Goal: Obtain resource: Obtain resource

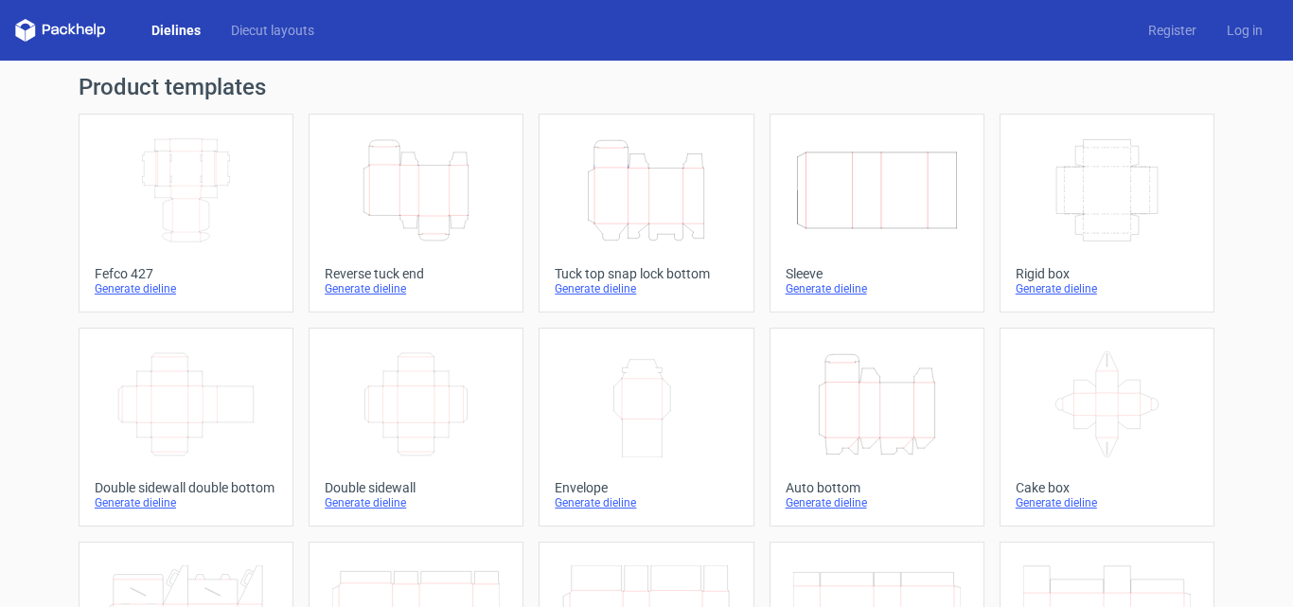
click at [399, 164] on icon "Height Depth Width" at bounding box center [416, 190] width 168 height 106
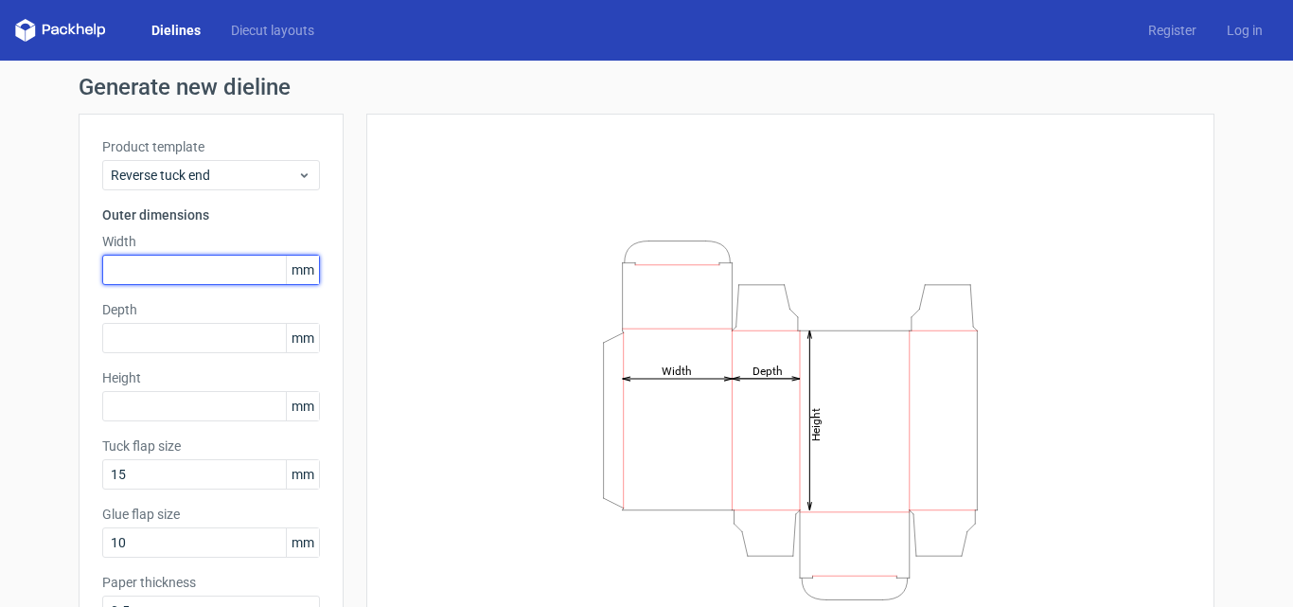
click at [183, 274] on input "text" at bounding box center [211, 270] width 218 height 30
type input "135"
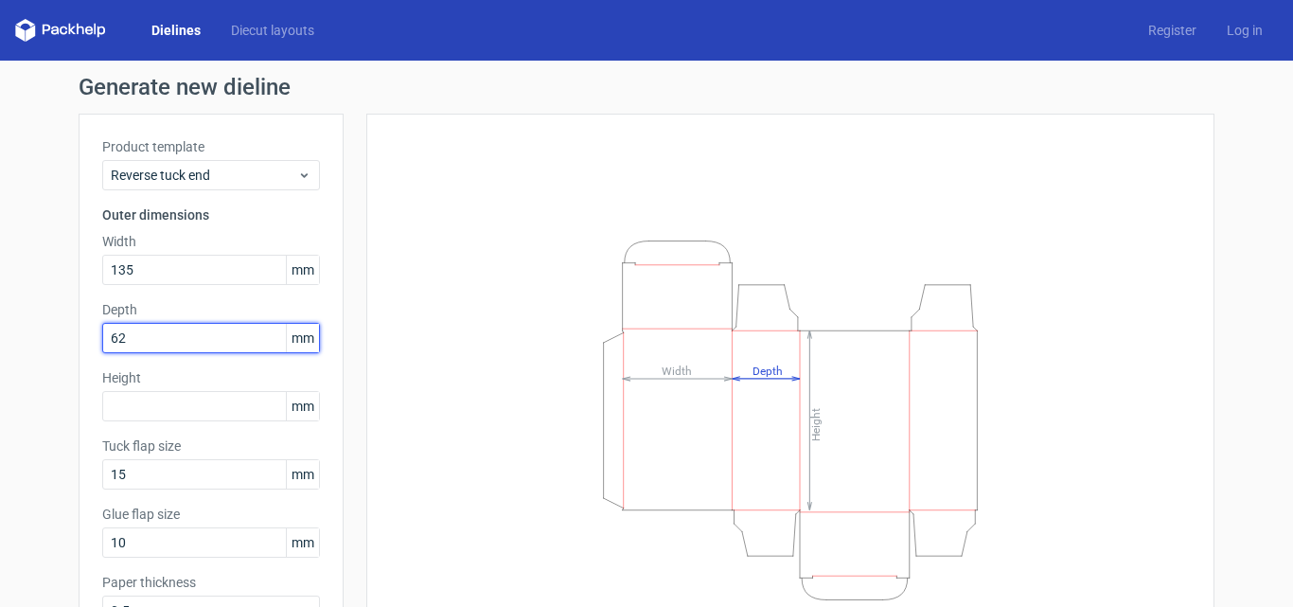
type input "62"
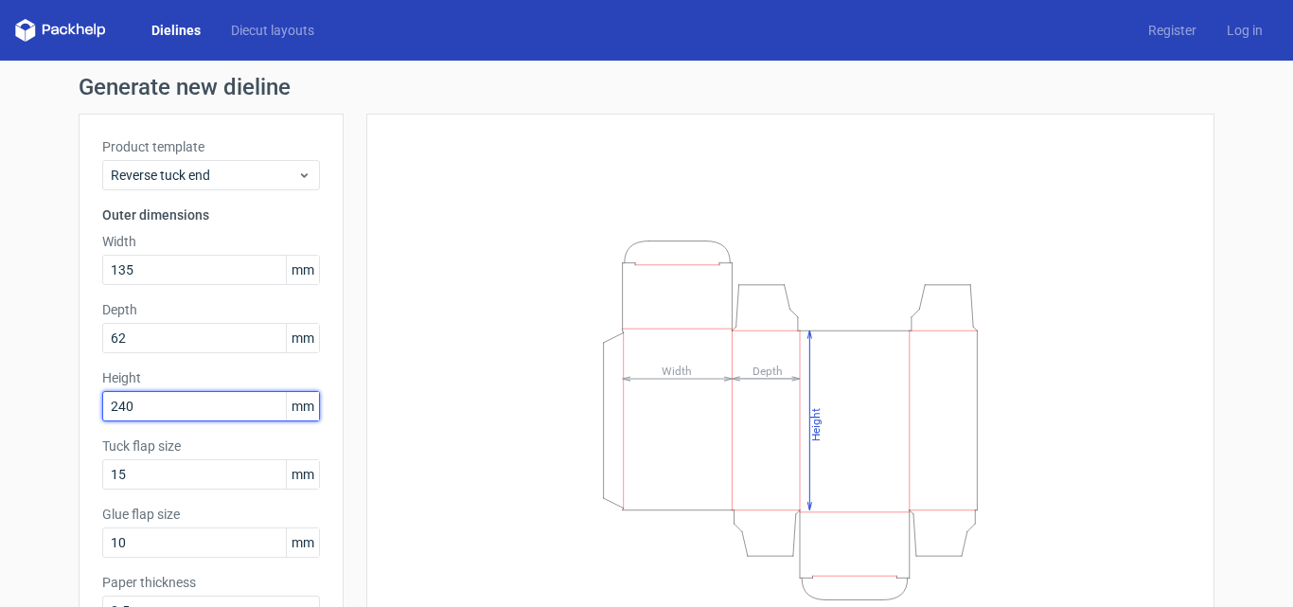
type input "240"
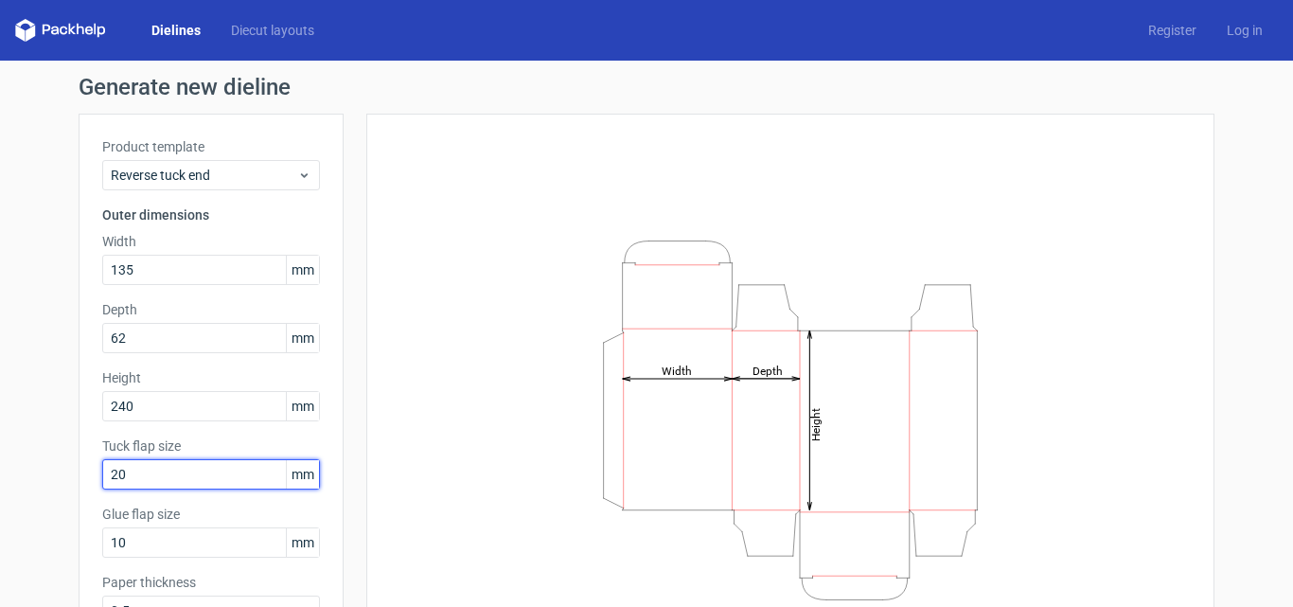
type input "20"
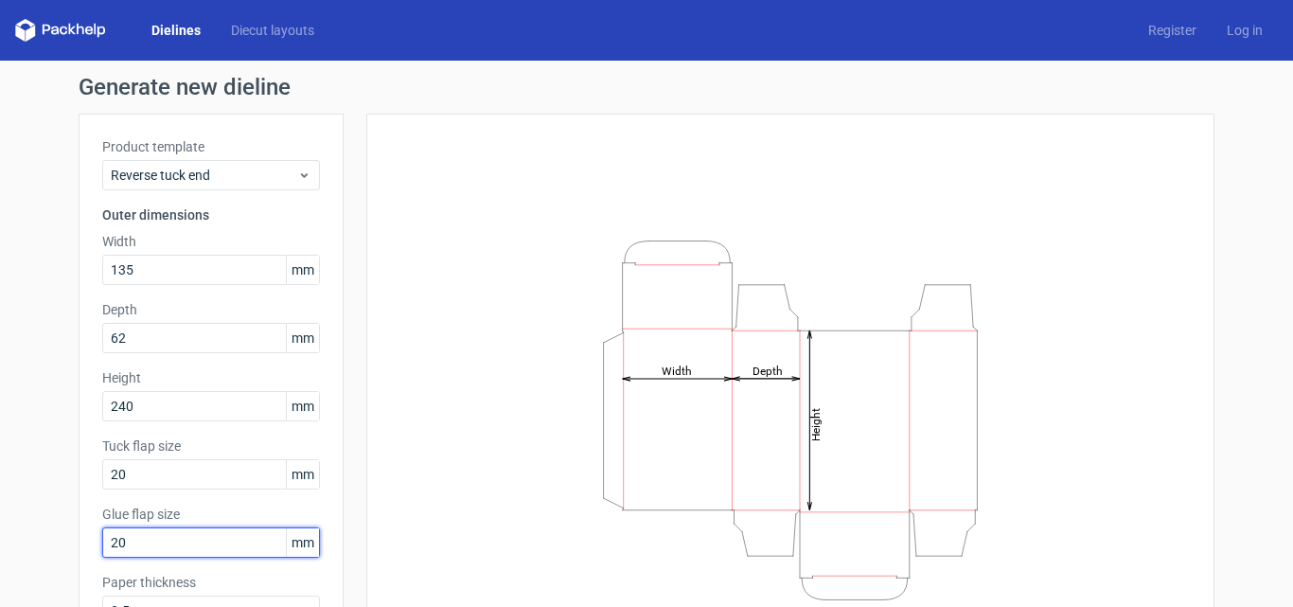
type input "20"
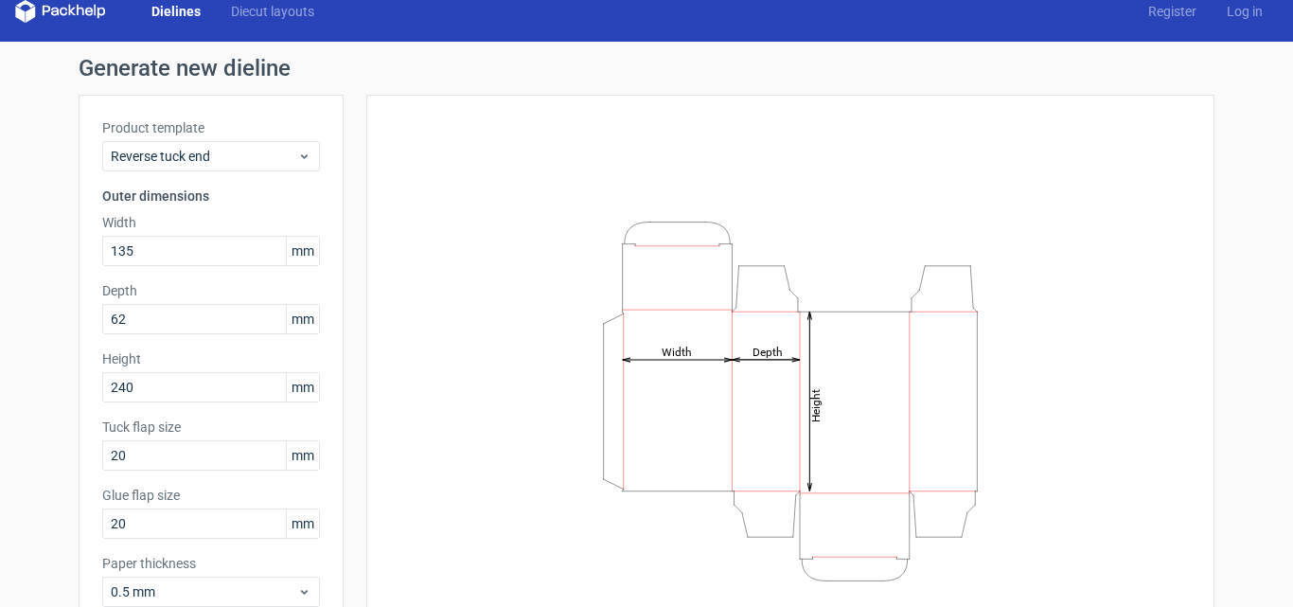
scroll to position [115, 0]
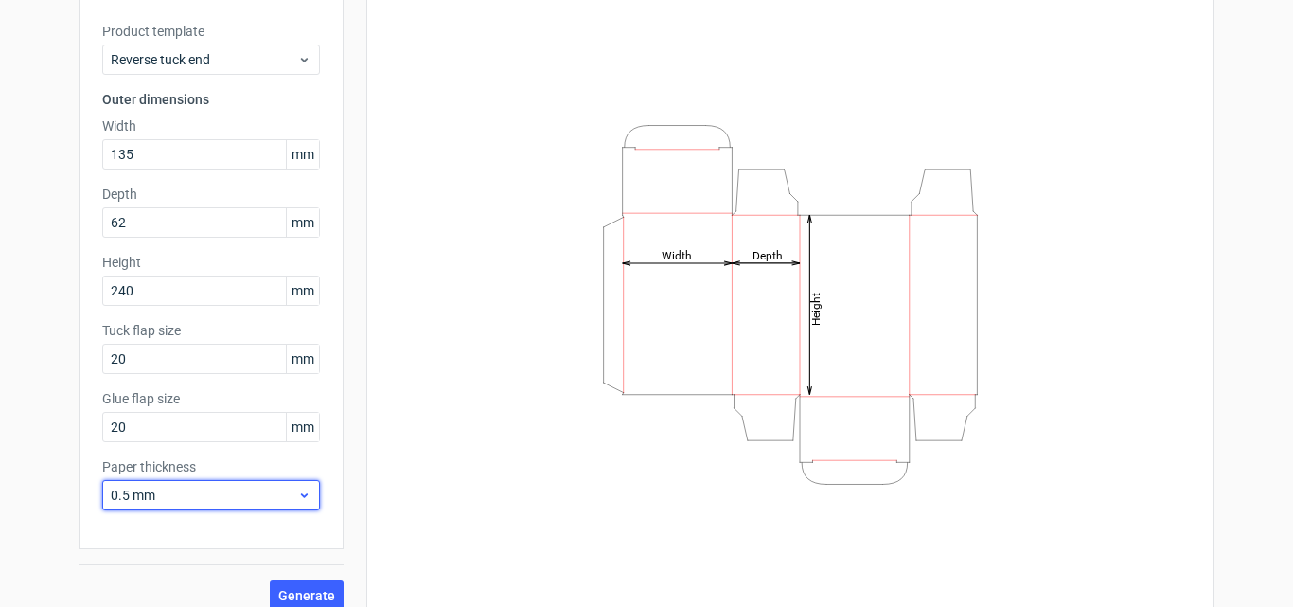
click at [181, 492] on span "0.5 mm" at bounding box center [204, 494] width 186 height 19
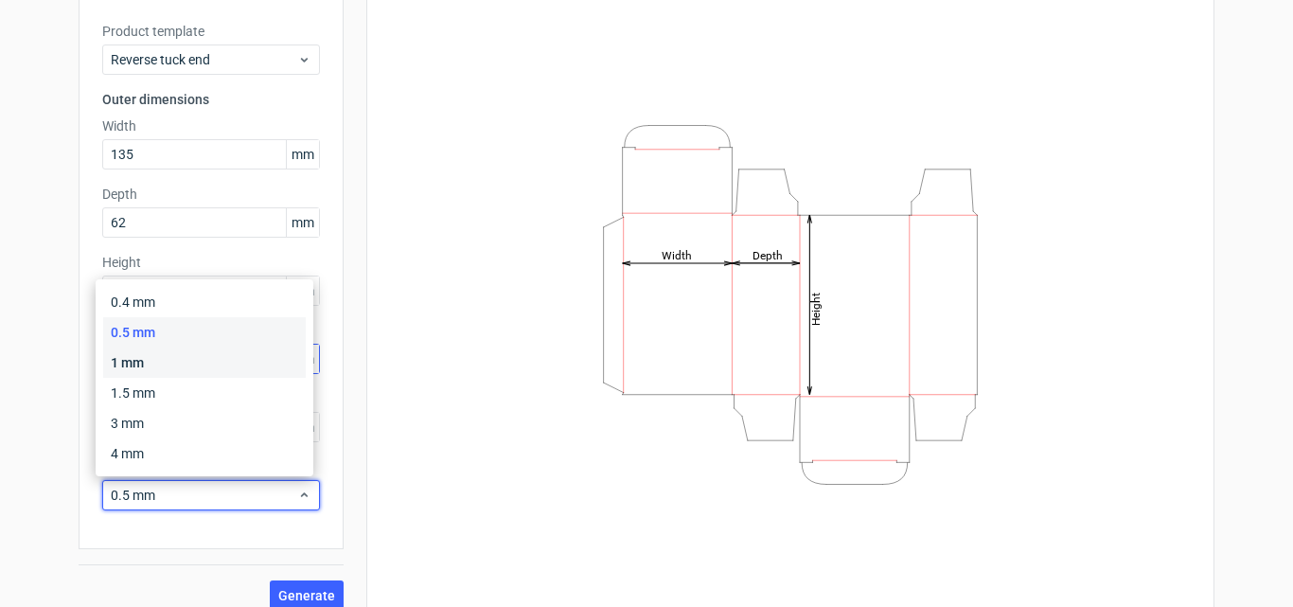
click at [166, 359] on div "1 mm" at bounding box center [204, 362] width 203 height 30
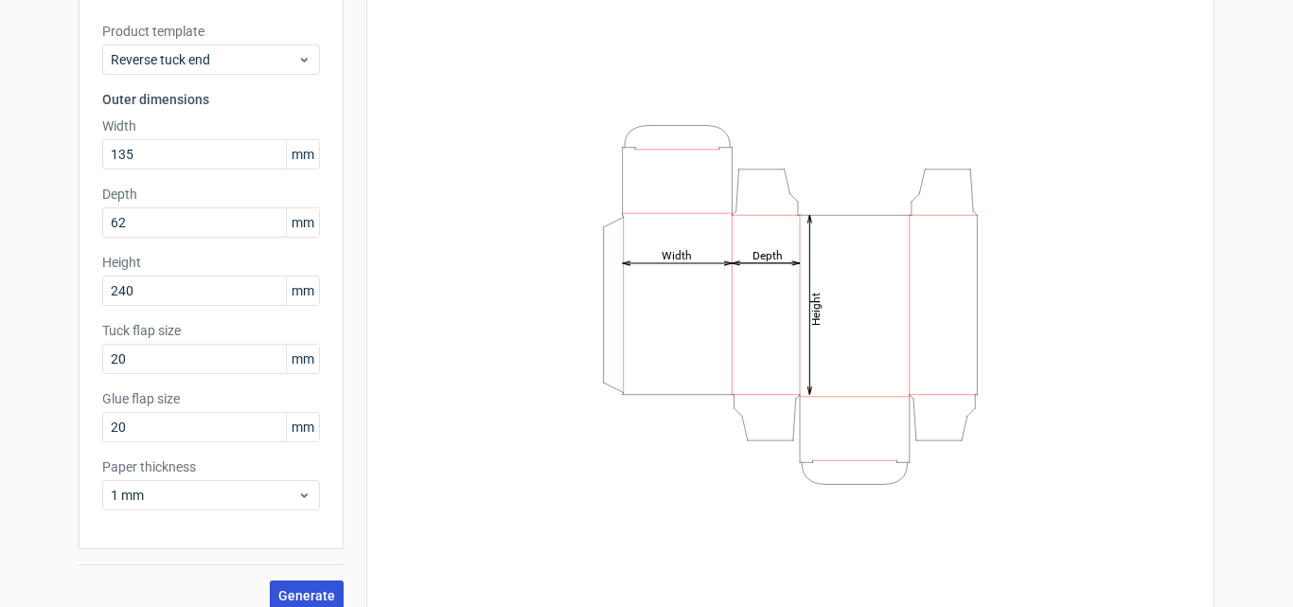
click at [317, 590] on span "Generate" at bounding box center [306, 595] width 57 height 13
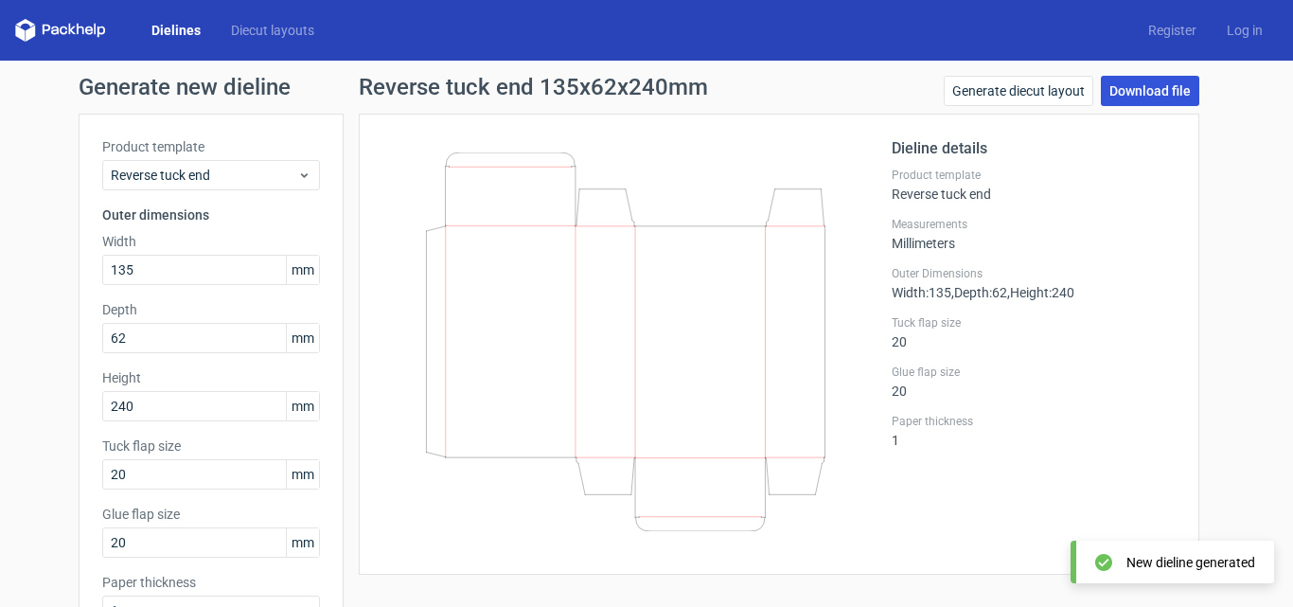
click at [1160, 87] on link "Download file" at bounding box center [1150, 91] width 98 height 30
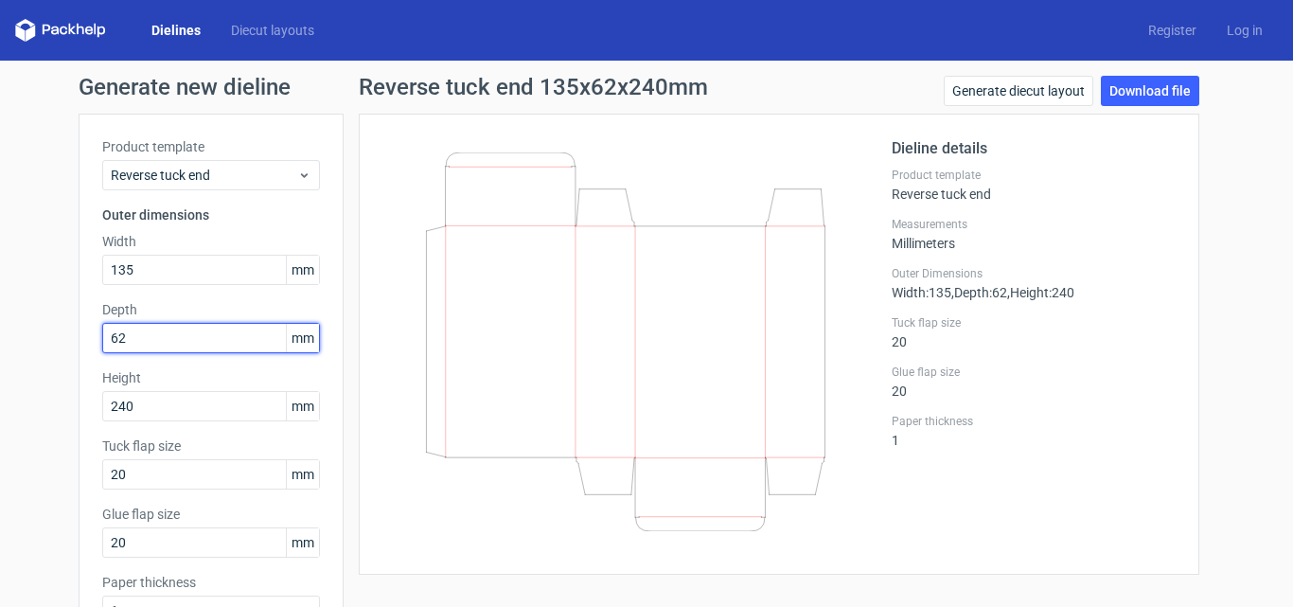
drag, startPoint x: 73, startPoint y: 344, endPoint x: 0, endPoint y: 341, distance: 72.9
click at [0, 342] on div "Generate new dieline Product template Reverse tuck end Outer dimensions Width 1…" at bounding box center [646, 401] width 1293 height 680
type input "55"
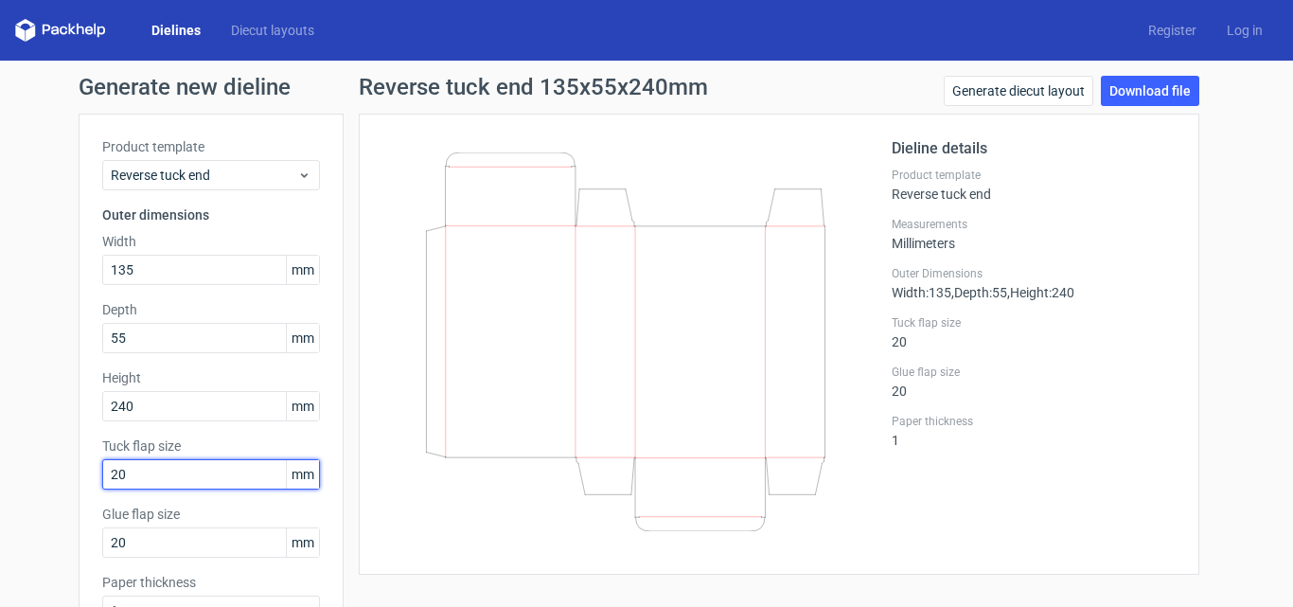
drag, startPoint x: 154, startPoint y: 471, endPoint x: 0, endPoint y: 442, distance: 157.0
click at [0, 443] on div "Generate new dieline Product template Reverse tuck end Outer dimensions Width 1…" at bounding box center [646, 401] width 1293 height 680
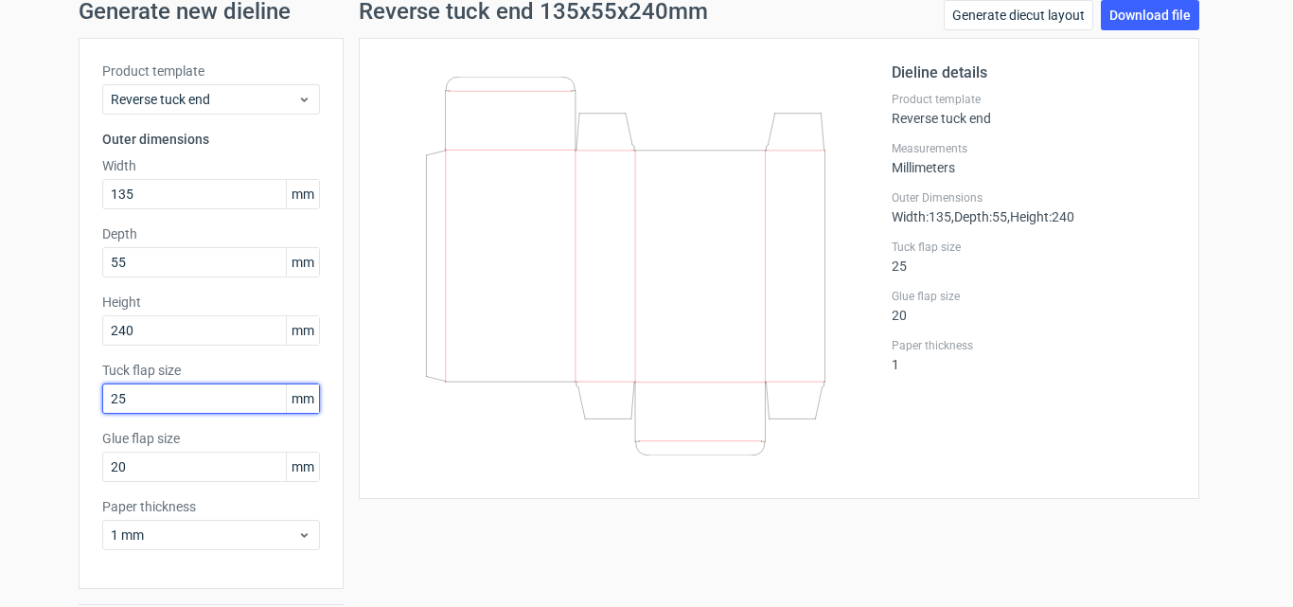
scroll to position [134, 0]
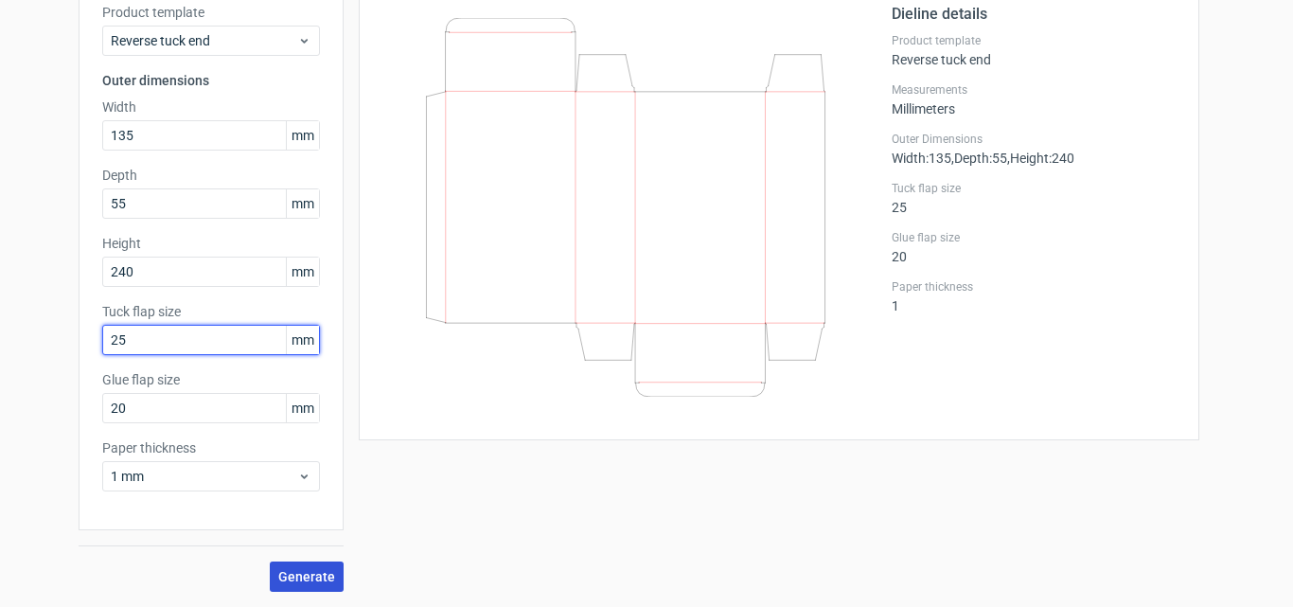
type input "25"
click at [299, 570] on span "Generate" at bounding box center [306, 576] width 57 height 13
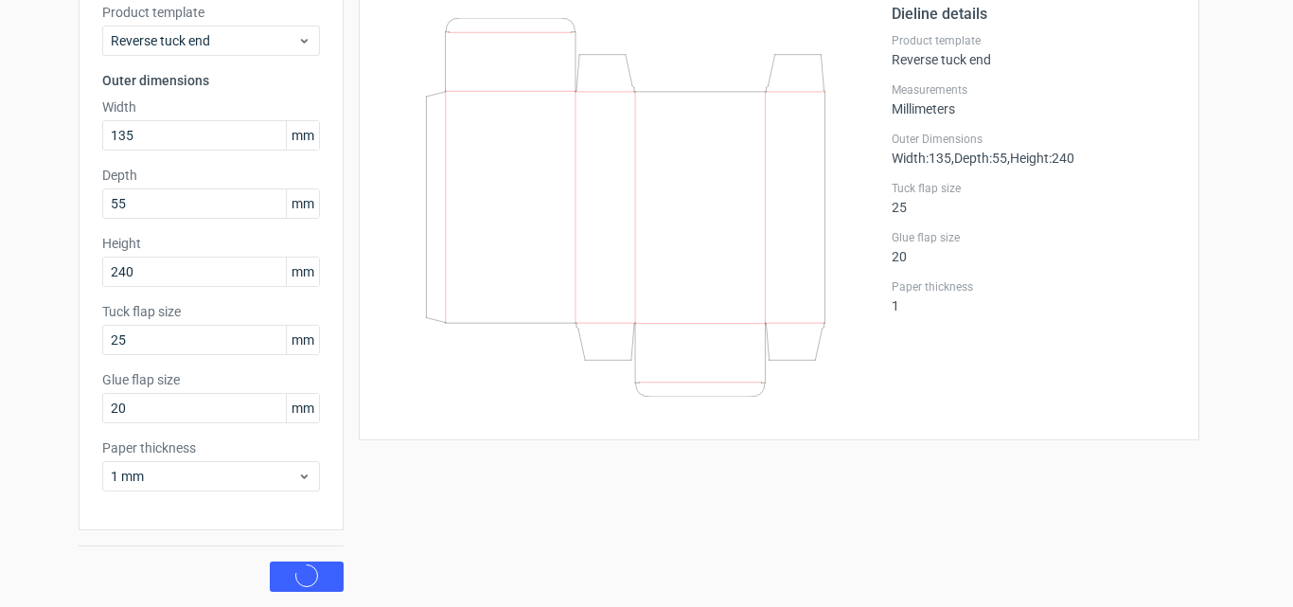
click at [980, 326] on div "Dieline details Product template Reverse tuck end Measurements Millimeters Oute…" at bounding box center [1033, 210] width 284 height 414
click at [291, 567] on button "Generate" at bounding box center [307, 576] width 74 height 30
